Goal: Task Accomplishment & Management: Complete application form

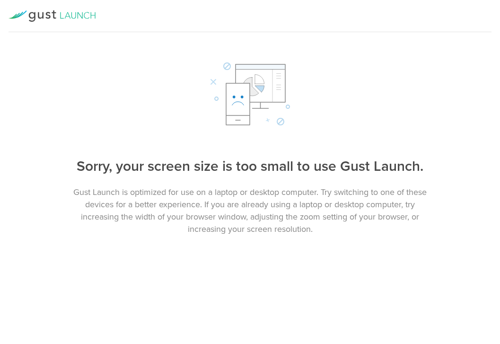
drag, startPoint x: 3, startPoint y: 332, endPoint x: -175, endPoint y: 380, distance: 185.2
click at [0, 343] on html "About this stock grant Spouse Details Review & Sign Confirmation Pathovis Inc. …" at bounding box center [250, 172] width 500 height 344
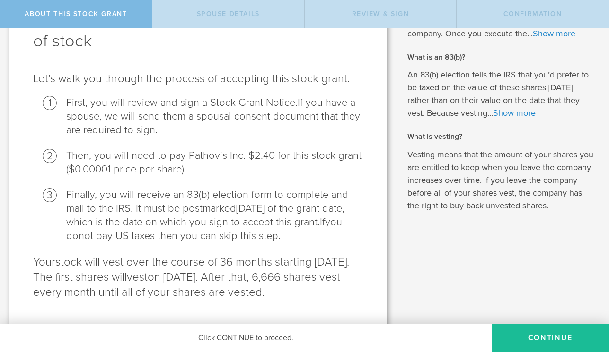
scroll to position [114, 0]
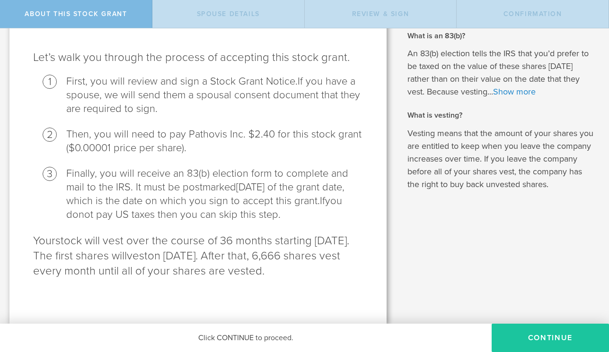
click at [500, 334] on button "CONTINUE" at bounding box center [549, 338] width 117 height 28
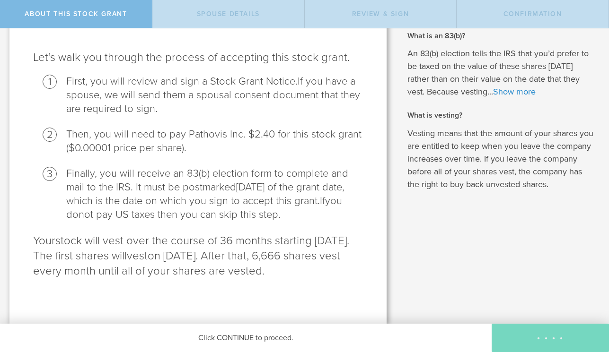
scroll to position [0, 0]
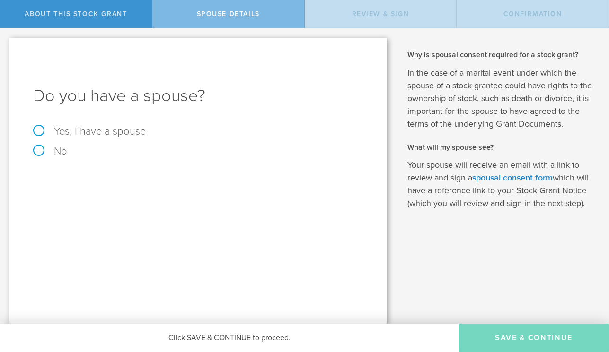
click at [79, 128] on label "Yes, I have a spouse" at bounding box center [198, 131] width 330 height 10
click at [6, 44] on input "Yes, I have a spouse" at bounding box center [3, 35] width 6 height 15
radio input "true"
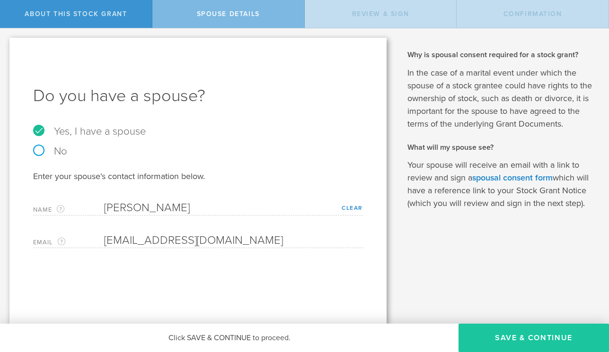
click at [500, 338] on button "Save & Continue" at bounding box center [533, 338] width 150 height 28
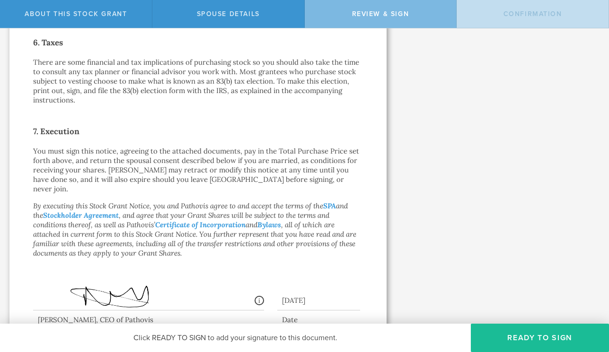
scroll to position [733, 0]
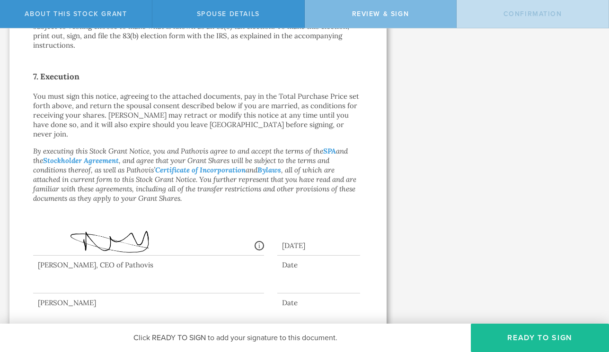
click at [105, 269] on div at bounding box center [148, 275] width 231 height 38
click at [500, 343] on button "Ready to Sign" at bounding box center [540, 338] width 138 height 28
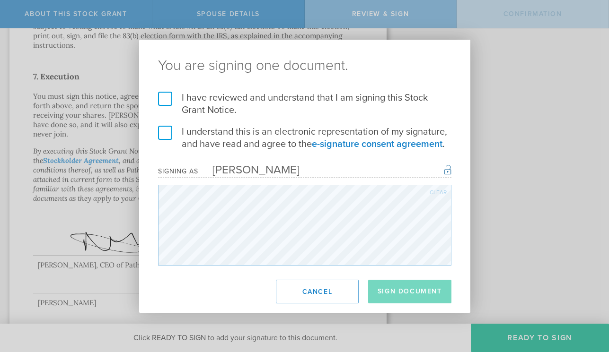
click at [197, 98] on label "I have reviewed and understand that I am signing this Stock Grant Notice." at bounding box center [304, 104] width 293 height 25
click at [0, 0] on input "I have reviewed and understand that I am signing this Stock Grant Notice." at bounding box center [0, 0] width 0 height 0
click at [166, 138] on label "I understand this is an electronic representation of my signature, and have rea…" at bounding box center [304, 138] width 293 height 25
click at [0, 0] on input "I understand this is an electronic representation of my signature, and have rea…" at bounding box center [0, 0] width 0 height 0
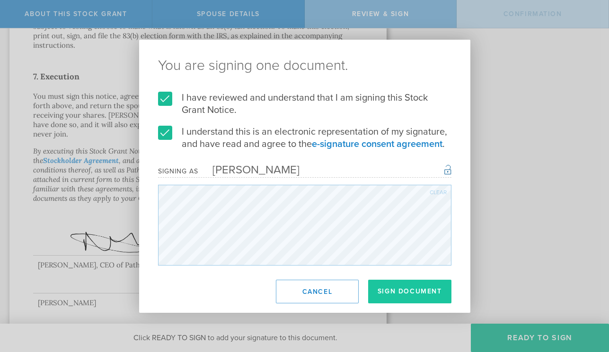
click at [409, 295] on button "Sign Document" at bounding box center [409, 292] width 83 height 24
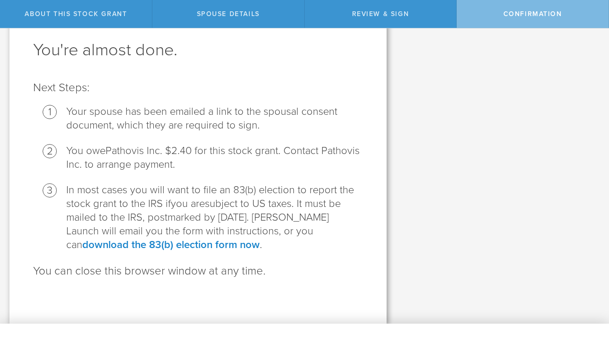
scroll to position [0, 0]
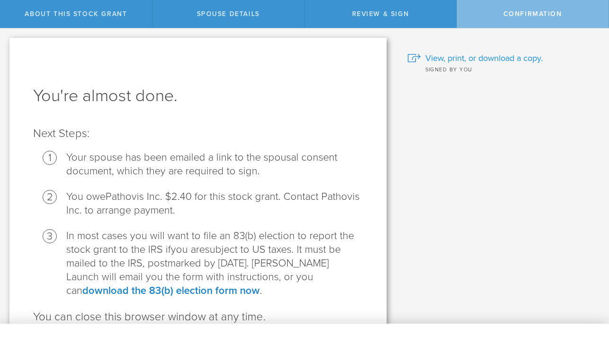
click at [451, 60] on span "View, print, or download a copy." at bounding box center [483, 58] width 117 height 12
